Goal: Information Seeking & Learning: Check status

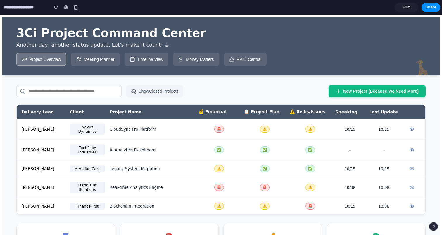
click at [313, 64] on div "Project Overview Meeting Planner Timeline View Money Matters RAID Central" at bounding box center [220, 59] width 409 height 13
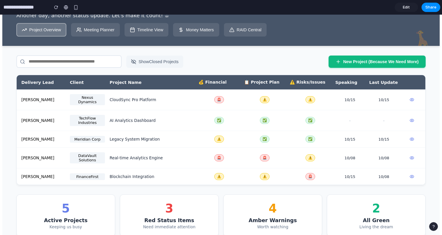
scroll to position [41, 0]
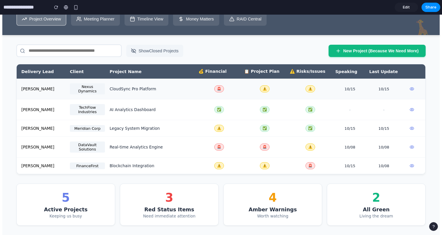
click at [212, 79] on div "Delivery Lead Client Project Name 💰 Financial 📋 Project Plan ⚠️ Risks/Issues Sp…" at bounding box center [221, 71] width 409 height 14
click at [212, 72] on div "💰 Financial" at bounding box center [219, 71] width 41 height 5
click at [176, 91] on div "CloudSync Pro Platform" at bounding box center [152, 89] width 84 height 5
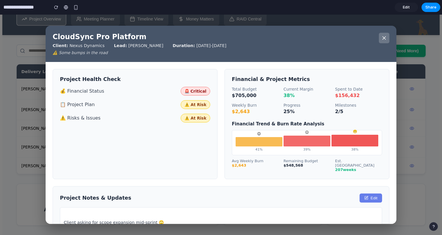
click at [387, 37] on button at bounding box center [384, 38] width 11 height 11
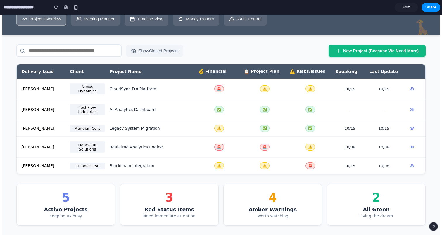
click at [110, 18] on button "Meeting Planner" at bounding box center [95, 18] width 49 height 13
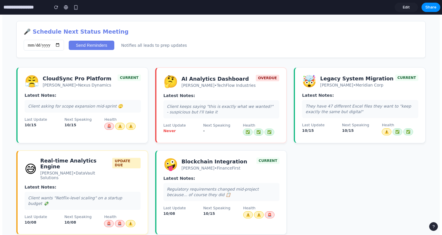
scroll to position [100, 0]
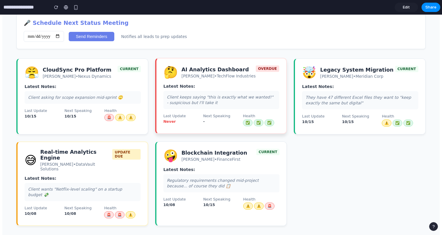
click at [265, 86] on div "🤔 AI Analytics Dashboard [PERSON_NAME] • TechFlow Industries OVERDUE Latest Not…" at bounding box center [221, 96] width 132 height 76
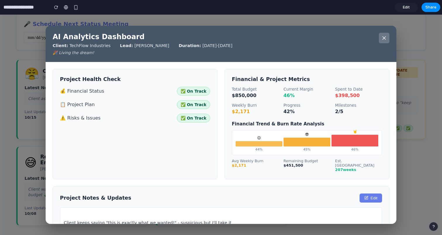
click at [387, 35] on button at bounding box center [384, 38] width 11 height 11
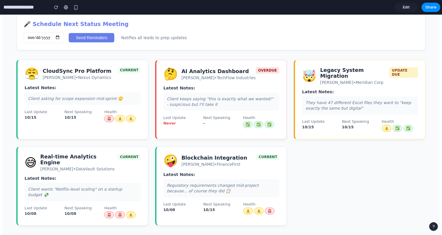
scroll to position [0, 0]
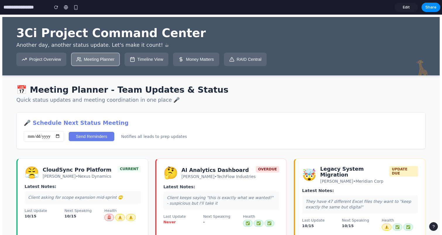
click at [152, 63] on button "Timeline View" at bounding box center [147, 59] width 44 height 13
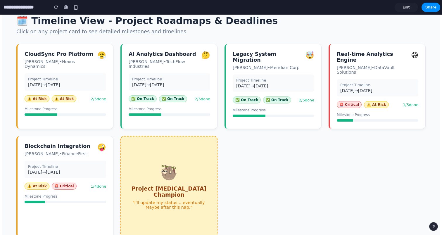
scroll to position [75, 0]
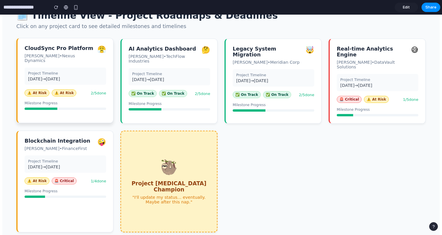
click at [96, 80] on div "Project Timeline [DATE] → [DATE]" at bounding box center [66, 76] width 82 height 17
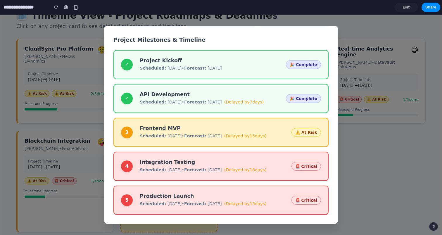
scroll to position [73, 0]
click at [409, 172] on div "CloudSync Pro Platform Client: Nexus Dynamics Lead: [PERSON_NAME] Duration: [DA…" at bounding box center [221, 125] width 442 height 221
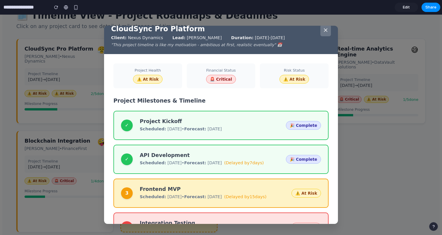
scroll to position [0, 0]
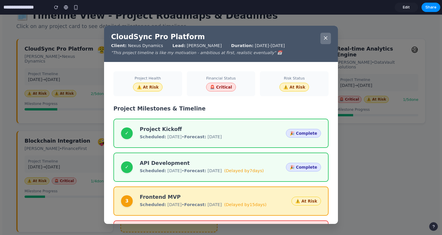
click at [326, 37] on icon at bounding box center [325, 38] width 3 height 3
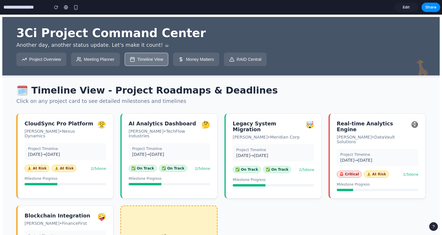
click at [191, 58] on button "Money Matters" at bounding box center [196, 59] width 46 height 13
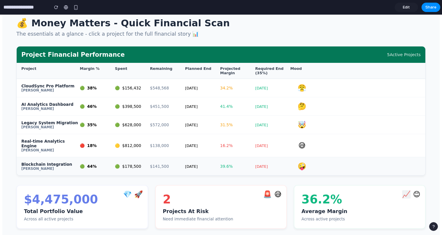
scroll to position [68, 0]
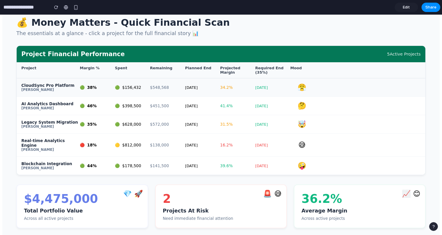
click at [180, 84] on div "CloudSync Pro Platform [PERSON_NAME] 🟢 38% 🟢 $ 156,432 $ 548,568 [DATE] 34.2 % …" at bounding box center [221, 87] width 409 height 18
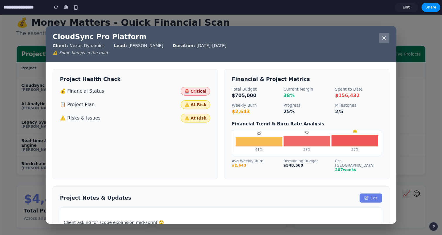
click at [381, 36] on icon at bounding box center [384, 38] width 6 height 6
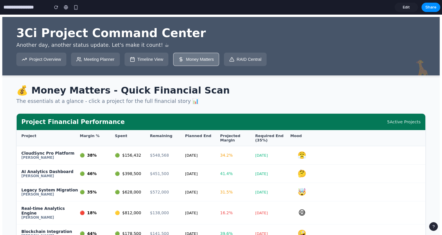
scroll to position [0, 0]
click at [240, 61] on button "RAID Central" at bounding box center [245, 59] width 43 height 13
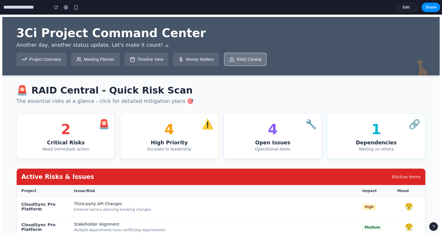
click at [402, 5] on link "Edit" at bounding box center [406, 7] width 23 height 9
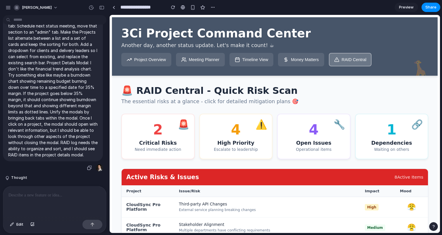
scroll to position [2771, 0]
click at [407, 5] on span "Preview" at bounding box center [406, 7] width 15 height 6
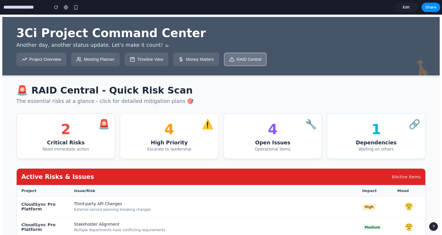
click at [235, 104] on p "The essential risks at a glance - click for detailed mitigation plans 🎯" at bounding box center [220, 101] width 409 height 6
click at [316, 47] on p "Another day, another status update. Let's make it count! ☕" at bounding box center [220, 45] width 409 height 6
click at [221, 118] on div at bounding box center [221, 118] width 0 height 0
click at [311, 60] on div "Project Overview Meeting Planner Timeline View Money Matters RAID Central" at bounding box center [220, 59] width 409 height 13
click at [245, 100] on div "🚨 RAID Central - Quick Risk Scan The essential risks at a glance - click for de…" at bounding box center [220, 94] width 409 height 19
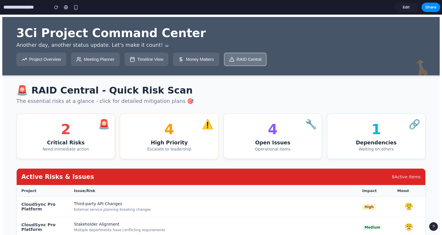
click at [221, 118] on div at bounding box center [221, 118] width 0 height 0
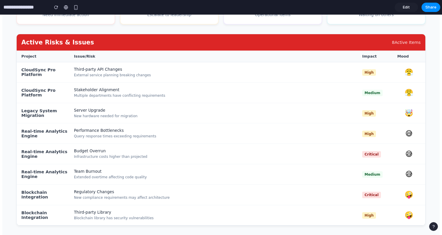
scroll to position [138, 0]
click at [173, 72] on div "Third-party API Changes External service planning breaking changes" at bounding box center [218, 72] width 288 height 11
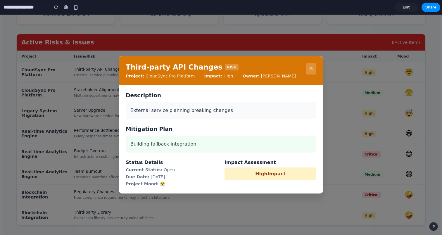
click at [309, 71] on button at bounding box center [311, 68] width 11 height 11
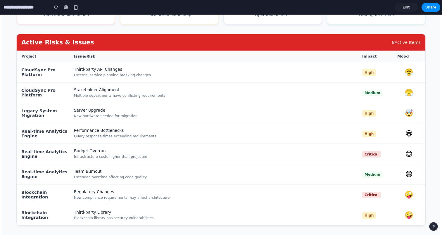
click at [371, 58] on div "Impact" at bounding box center [379, 56] width 35 height 4
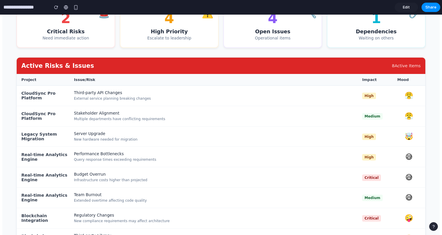
scroll to position [111, 0]
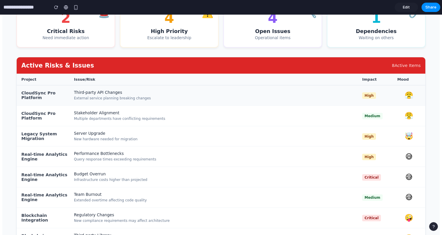
click at [161, 95] on div "Third-party API Changes" at bounding box center [218, 92] width 288 height 5
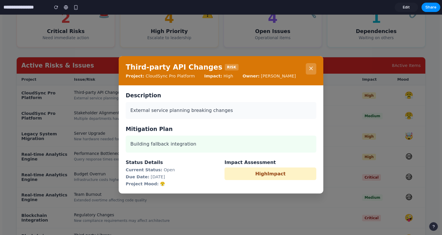
click at [310, 68] on icon at bounding box center [311, 68] width 3 height 3
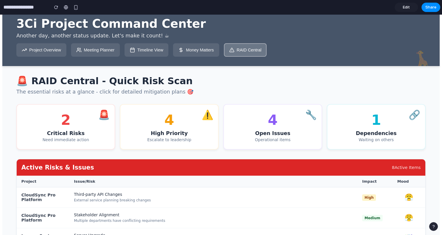
scroll to position [0, 0]
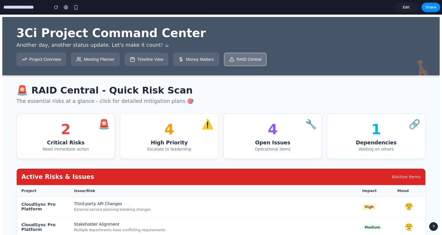
click at [188, 52] on div "3Ci Project Command Center Another day, another status update. Let's make it co…" at bounding box center [220, 46] width 409 height 40
click at [186, 56] on button "Money Matters" at bounding box center [196, 59] width 46 height 13
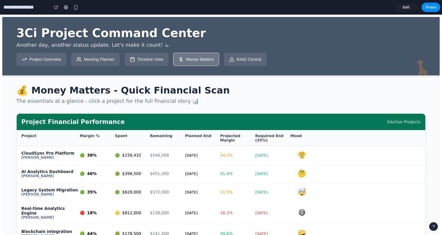
click at [150, 58] on button "Timeline View" at bounding box center [147, 59] width 44 height 13
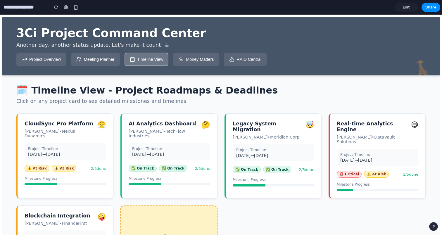
click at [87, 59] on button "Meeting Planner" at bounding box center [95, 59] width 49 height 13
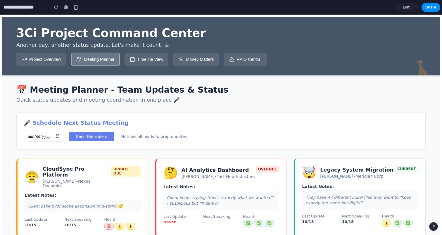
click at [49, 59] on button "Project Overview" at bounding box center [41, 59] width 50 height 13
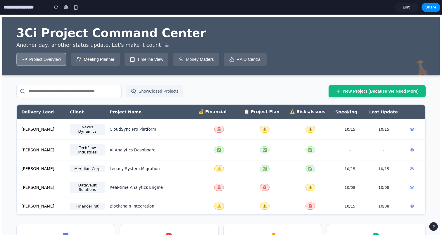
click at [112, 221] on div "Show Closed Projects New Project (Because We Need More) Delivery Lead Client Pr…" at bounding box center [220, 175] width 409 height 181
click at [141, 151] on div "AI Analytics Dashboard" at bounding box center [152, 150] width 84 height 5
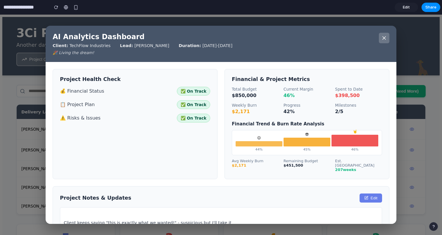
click at [386, 39] on icon at bounding box center [384, 38] width 6 height 6
